Goal: Navigation & Orientation: Find specific page/section

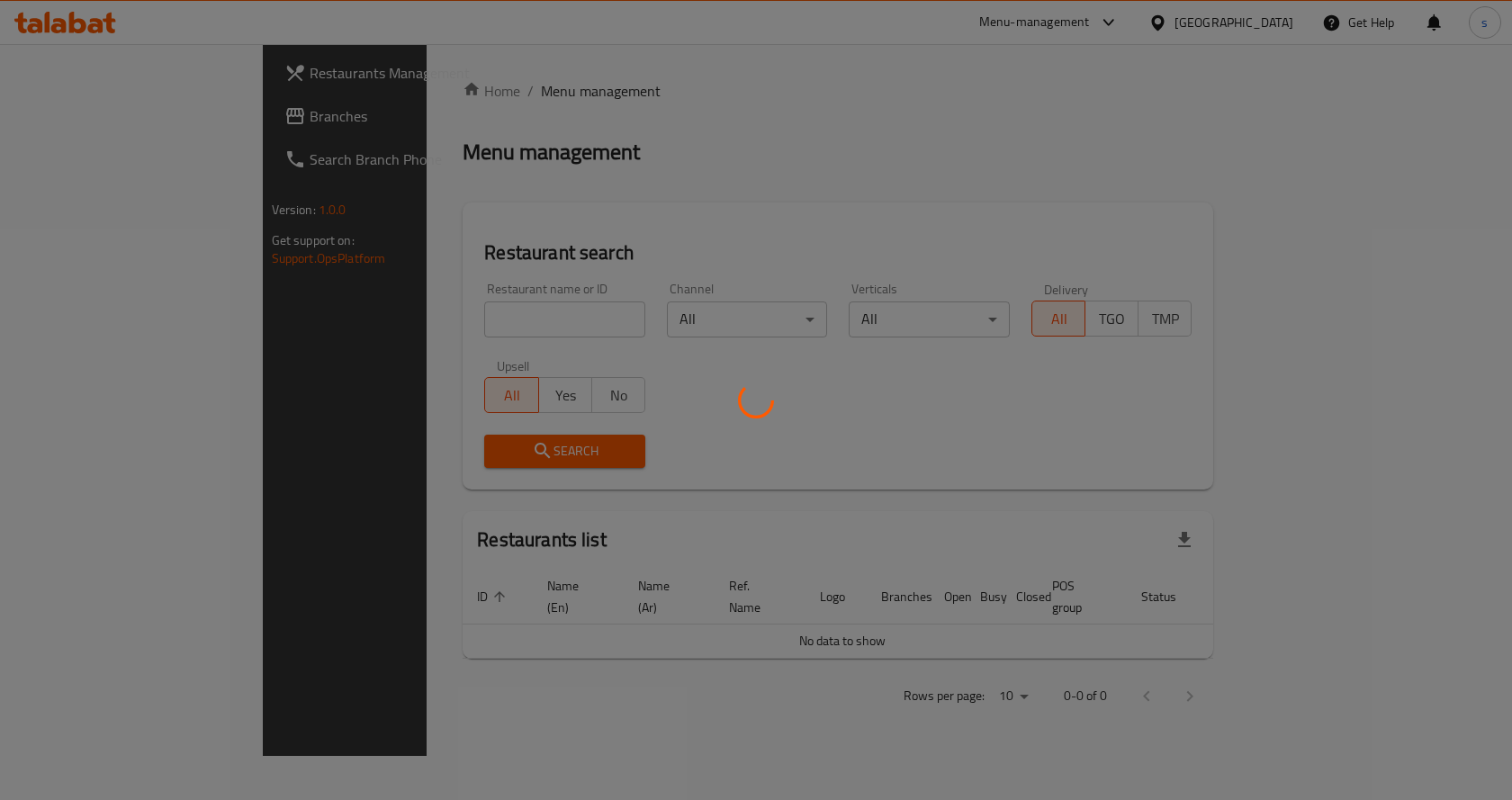
click at [1135, 27] on div at bounding box center [756, 400] width 1512 height 800
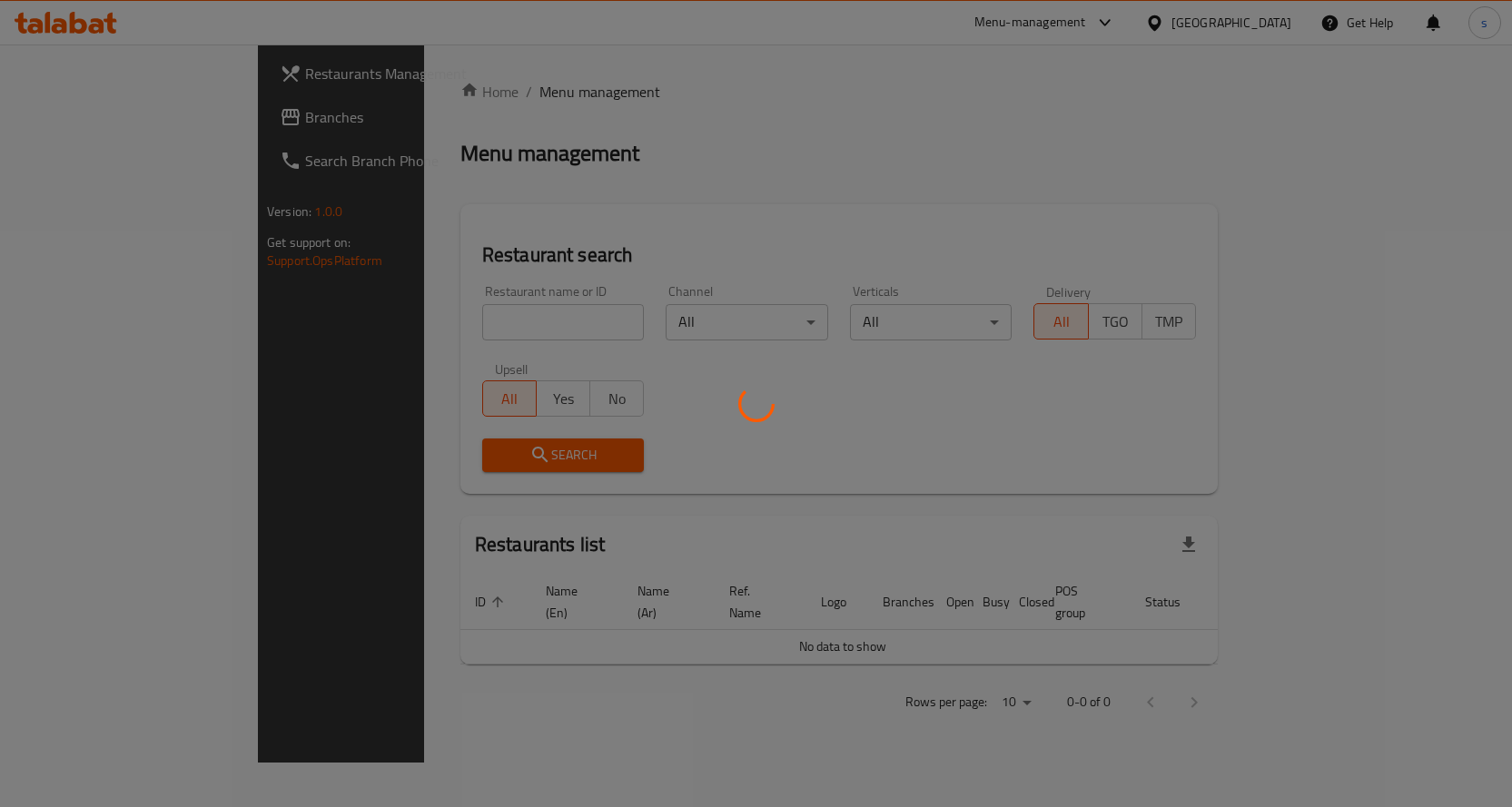
click at [1200, 25] on div at bounding box center [756, 404] width 1512 height 807
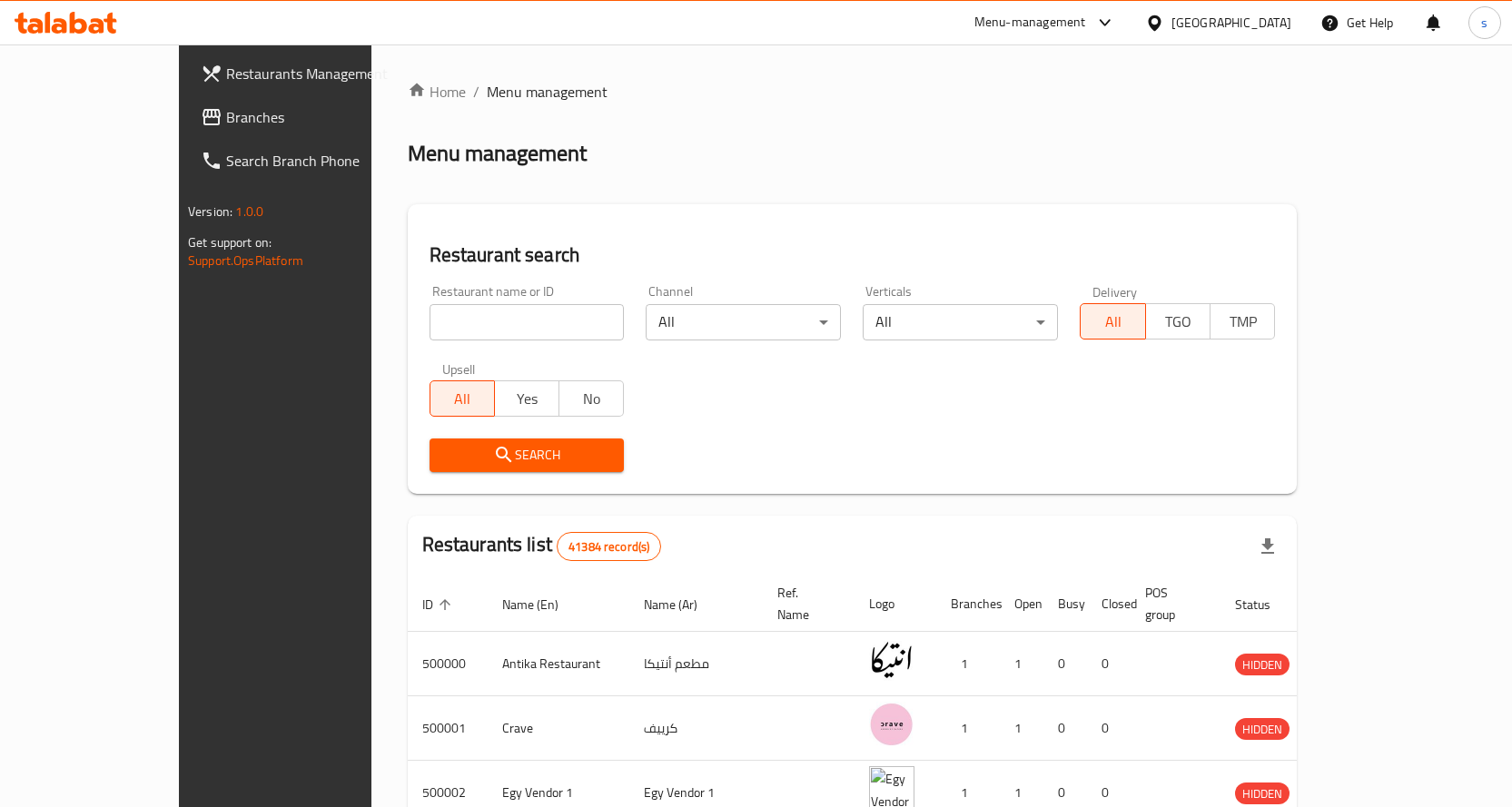
click at [1086, 28] on div "Menu-management" at bounding box center [1029, 22] width 112 height 22
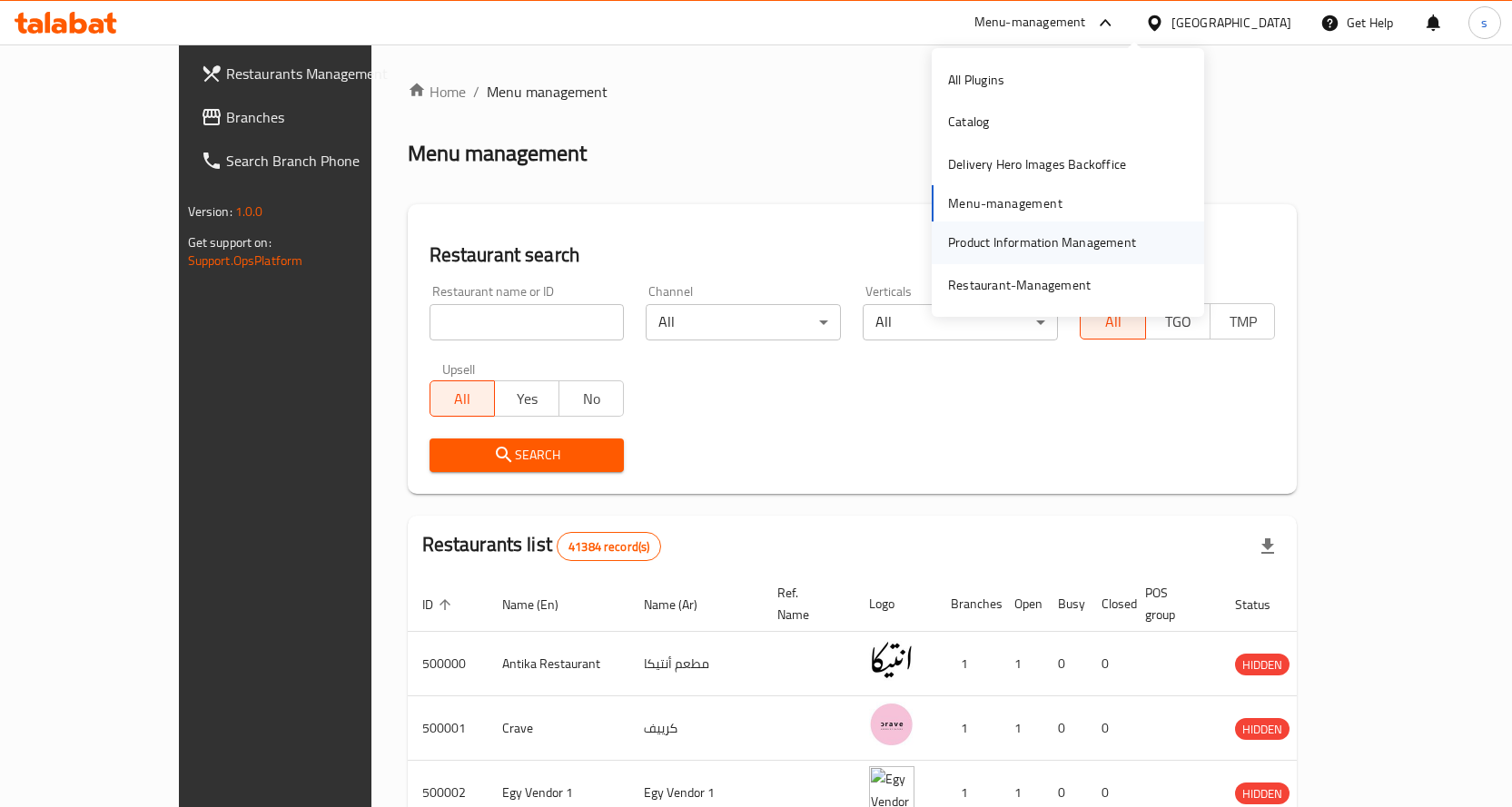
click at [1084, 239] on div "Product Information Management" at bounding box center [1042, 242] width 188 height 20
